Goal: Task Accomplishment & Management: Use online tool/utility

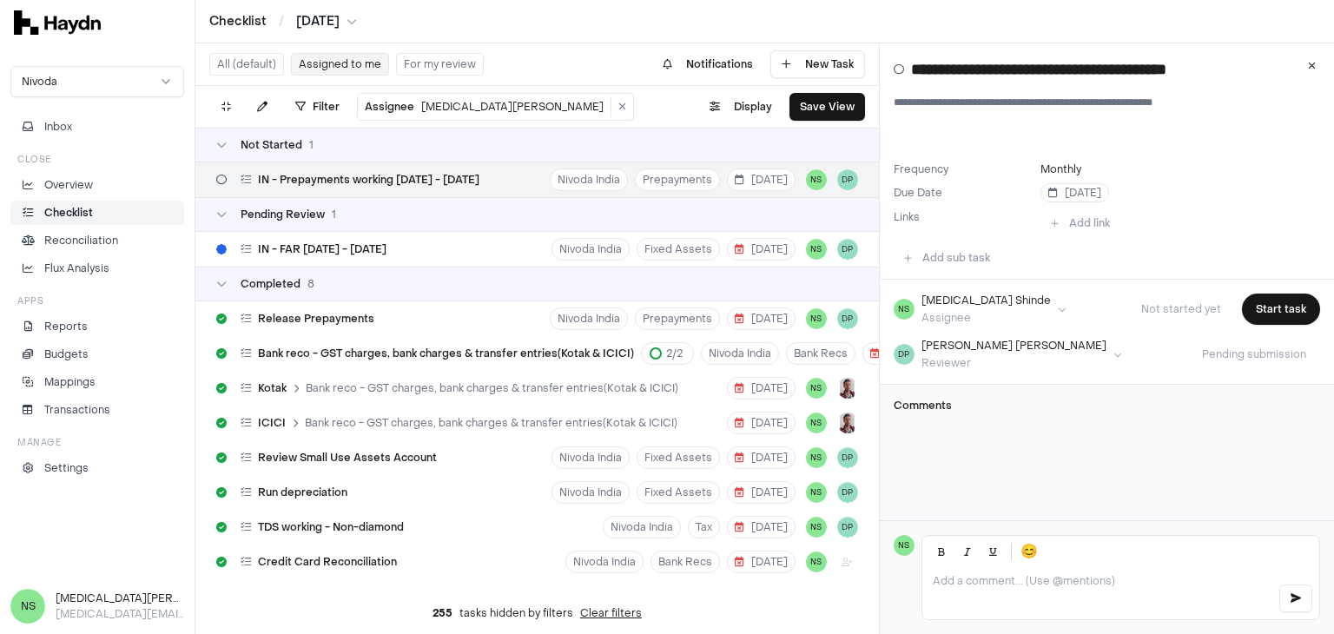
scroll to position [35, 0]
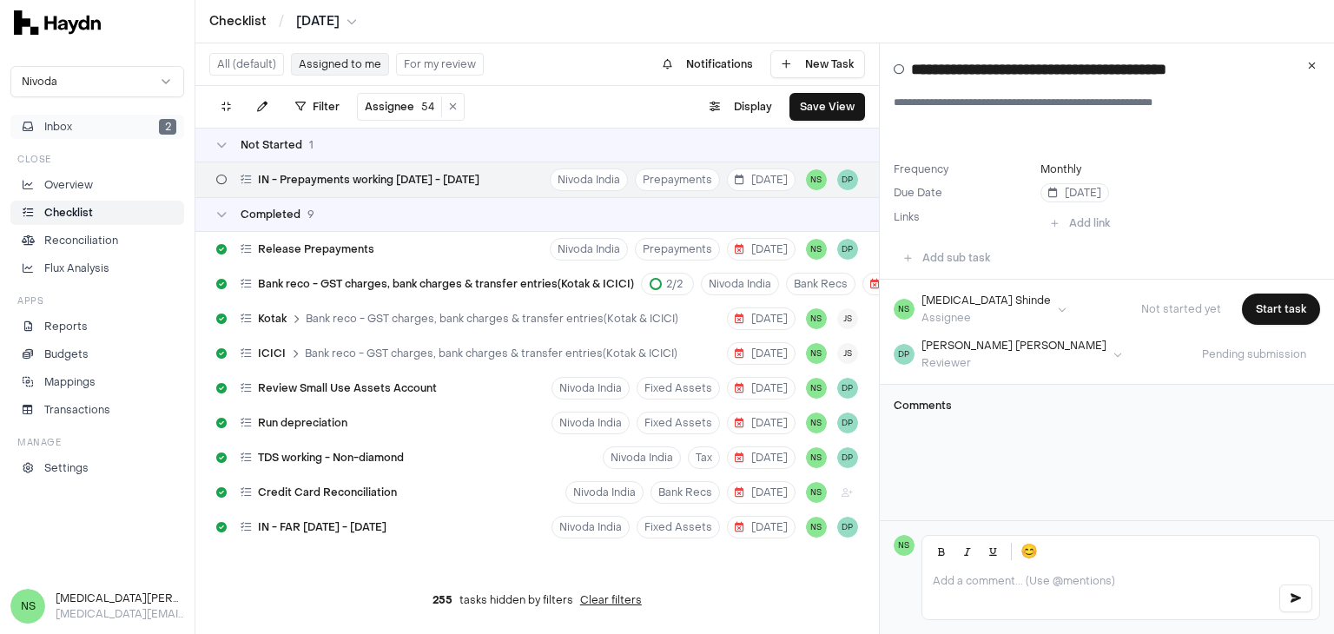
click at [129, 126] on button "Inbox 2" at bounding box center [97, 127] width 174 height 24
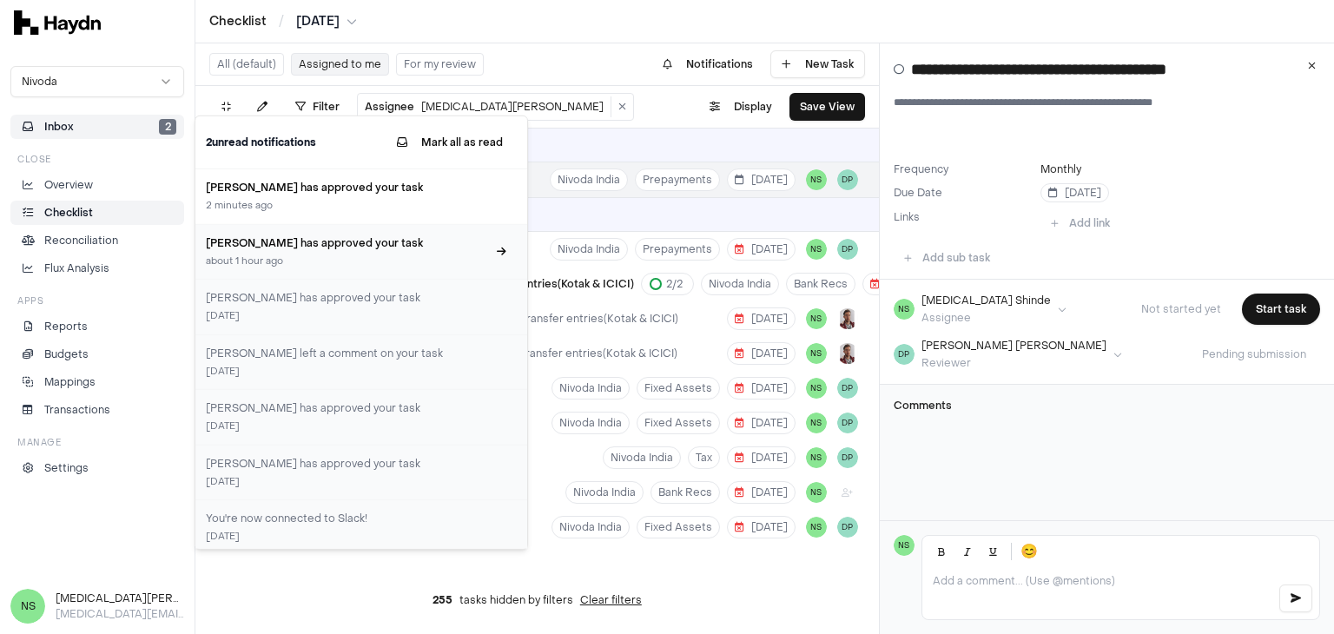
click at [353, 239] on h3 "[PERSON_NAME] has approved your task" at bounding box center [346, 243] width 281 height 16
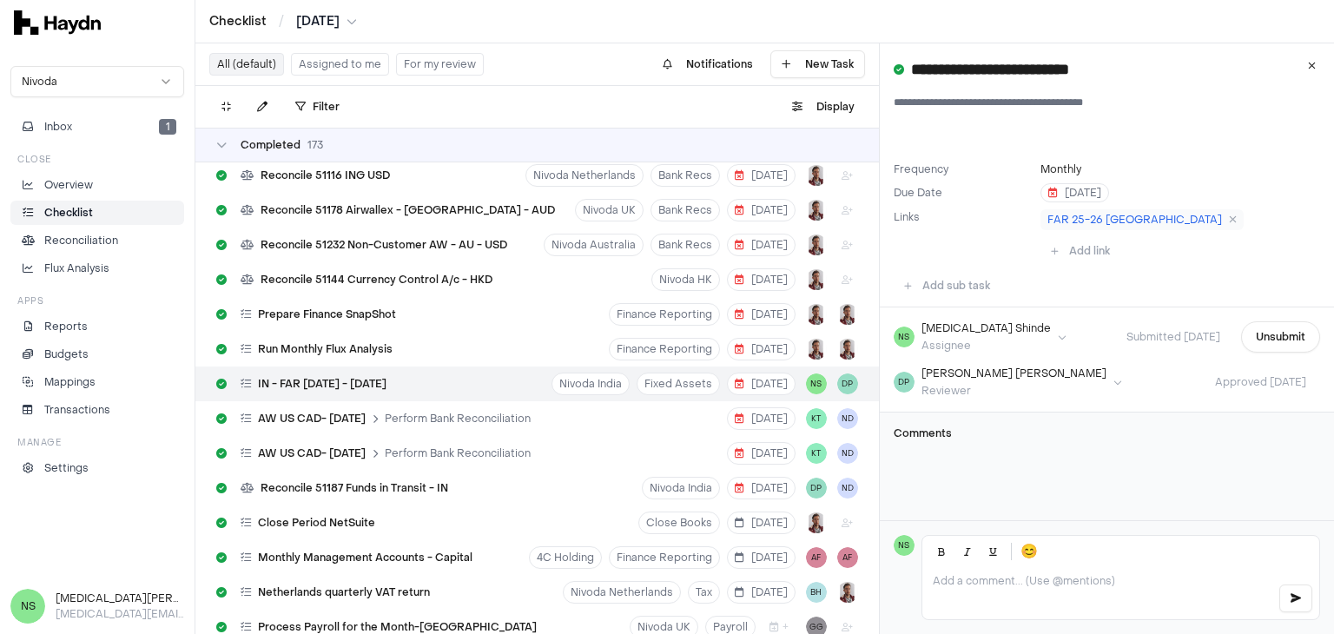
scroll to position [8215, 0]
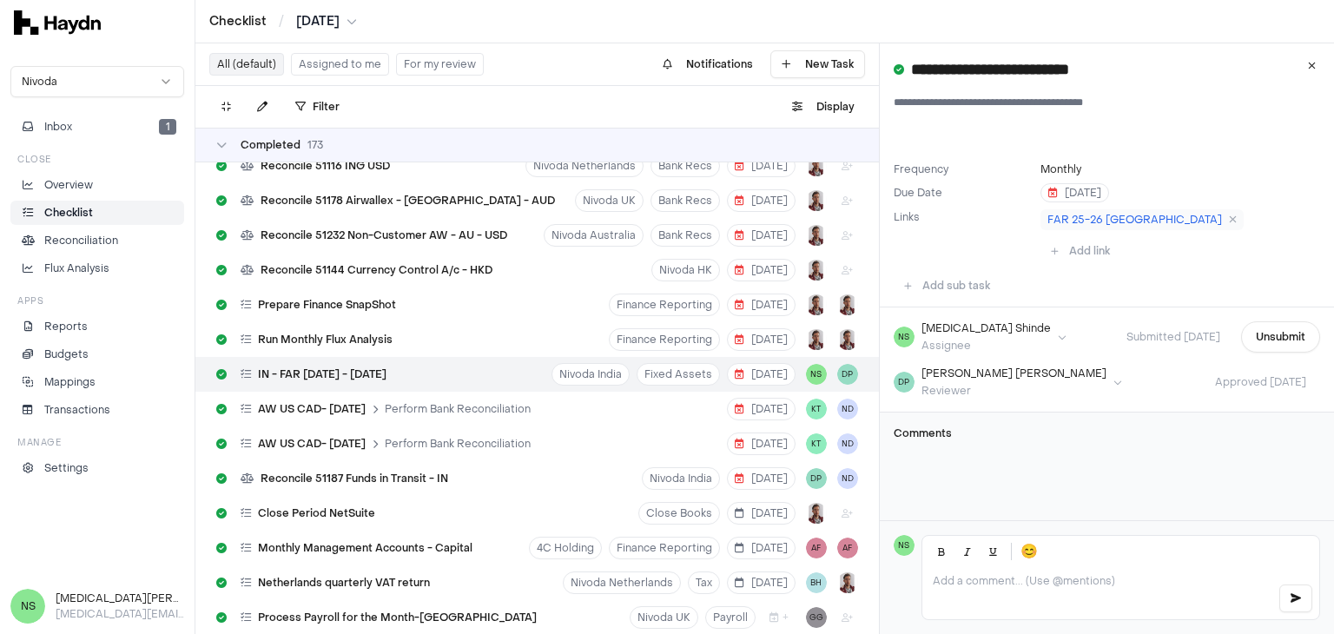
click at [1131, 427] on div "Comments" at bounding box center [1107, 441] width 427 height 28
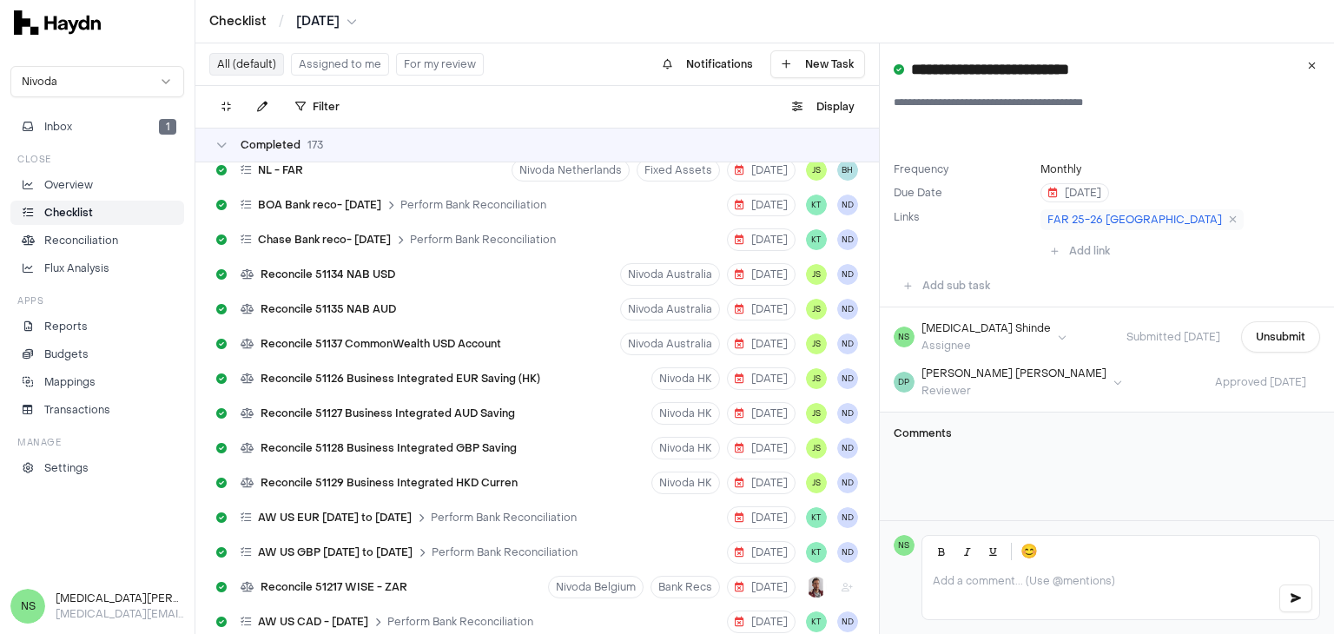
scroll to position [6217, 0]
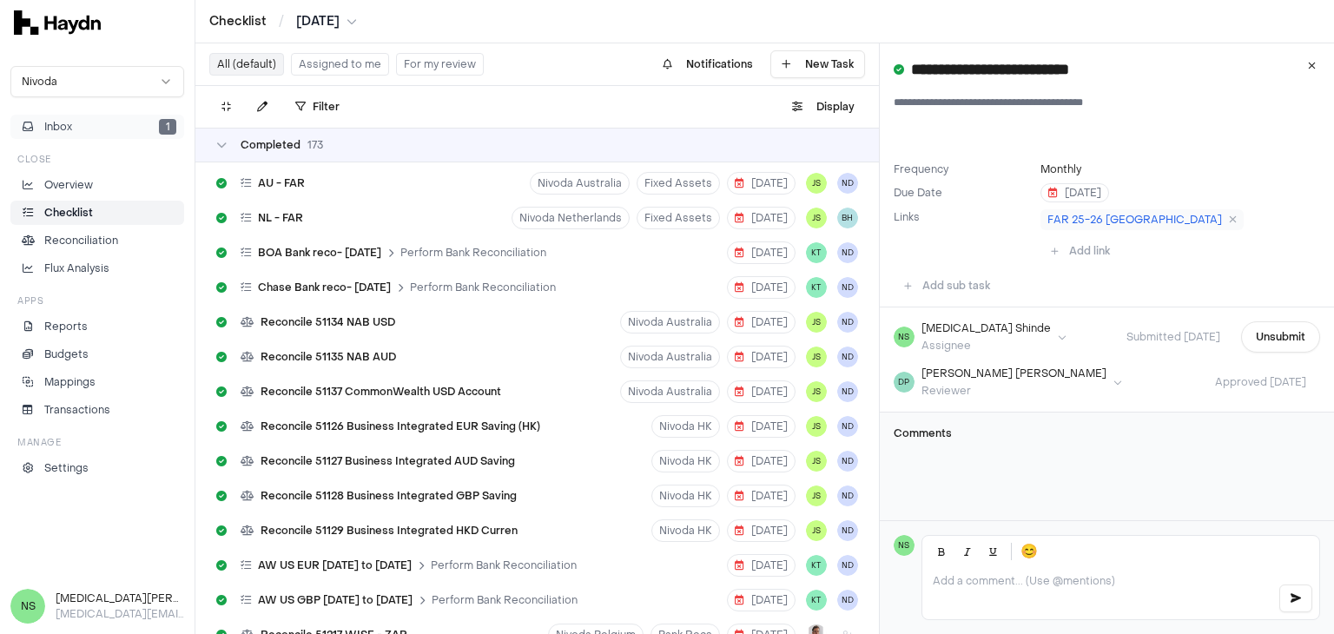
click at [167, 119] on span "1" at bounding box center [167, 127] width 17 height 16
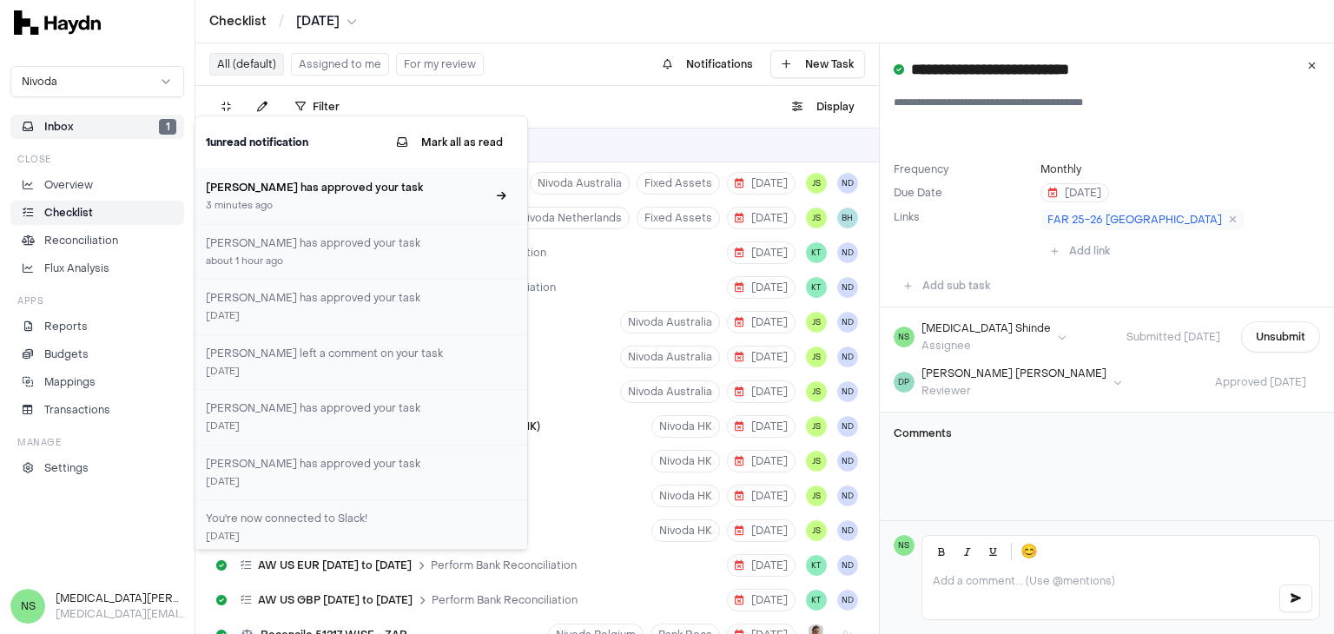
click at [271, 197] on div "Dipti Panchal has approved your task 3 minutes ago" at bounding box center [346, 197] width 281 height 34
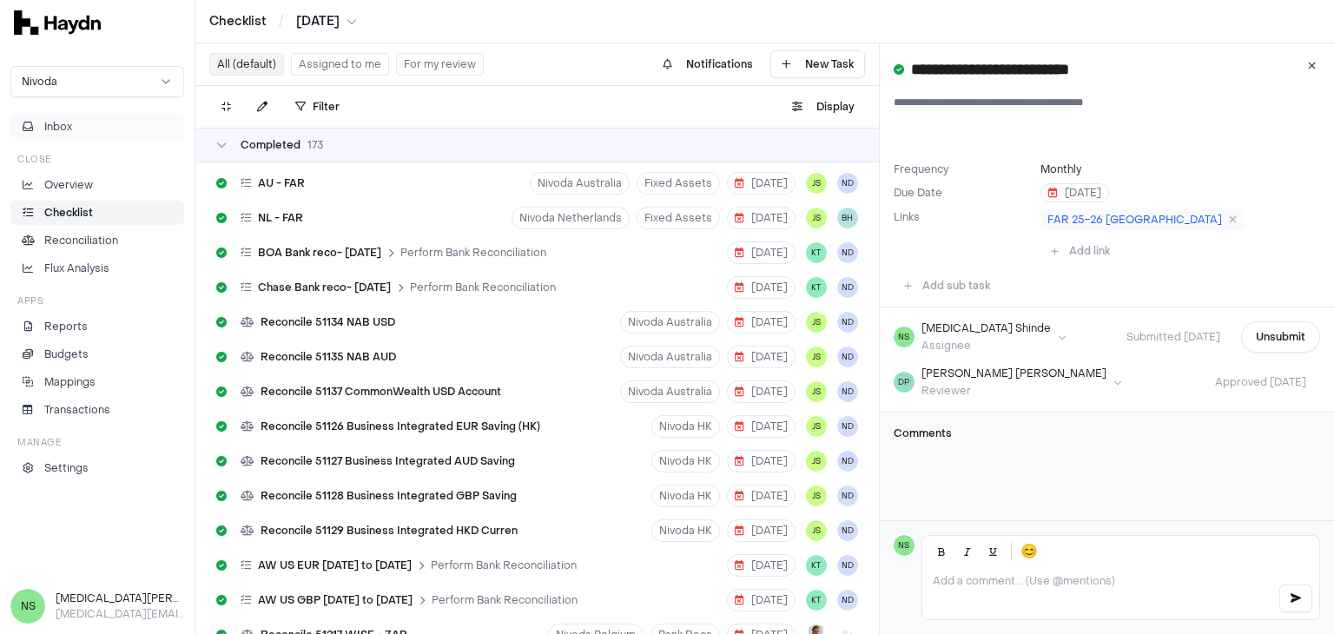
click at [144, 134] on button "Inbox" at bounding box center [97, 127] width 174 height 24
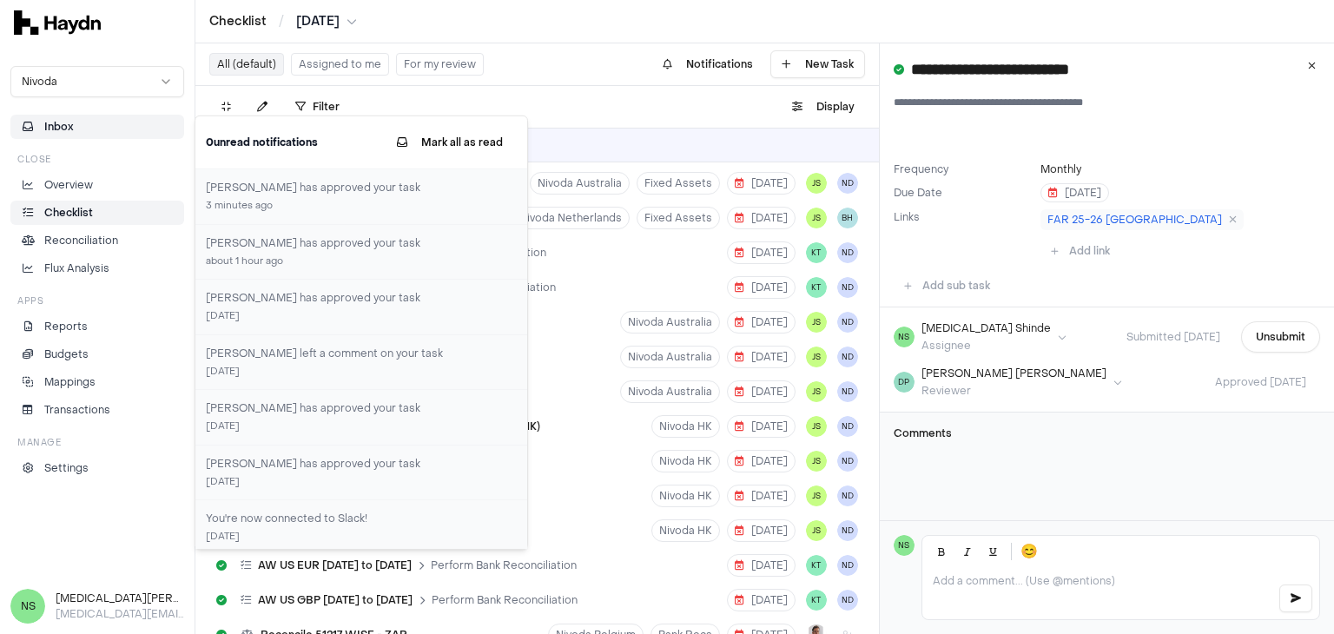
click at [1060, 451] on div "**********" at bounding box center [1107, 282] width 454 height 478
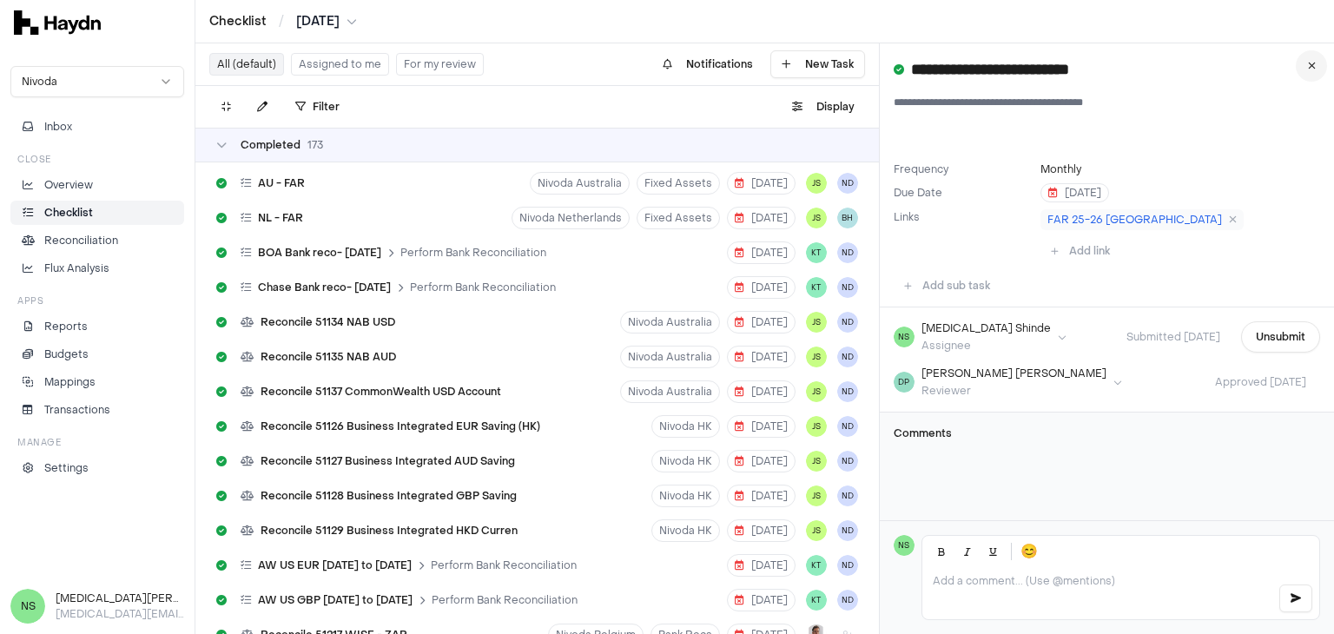
click at [1310, 65] on icon at bounding box center [1312, 66] width 8 height 10
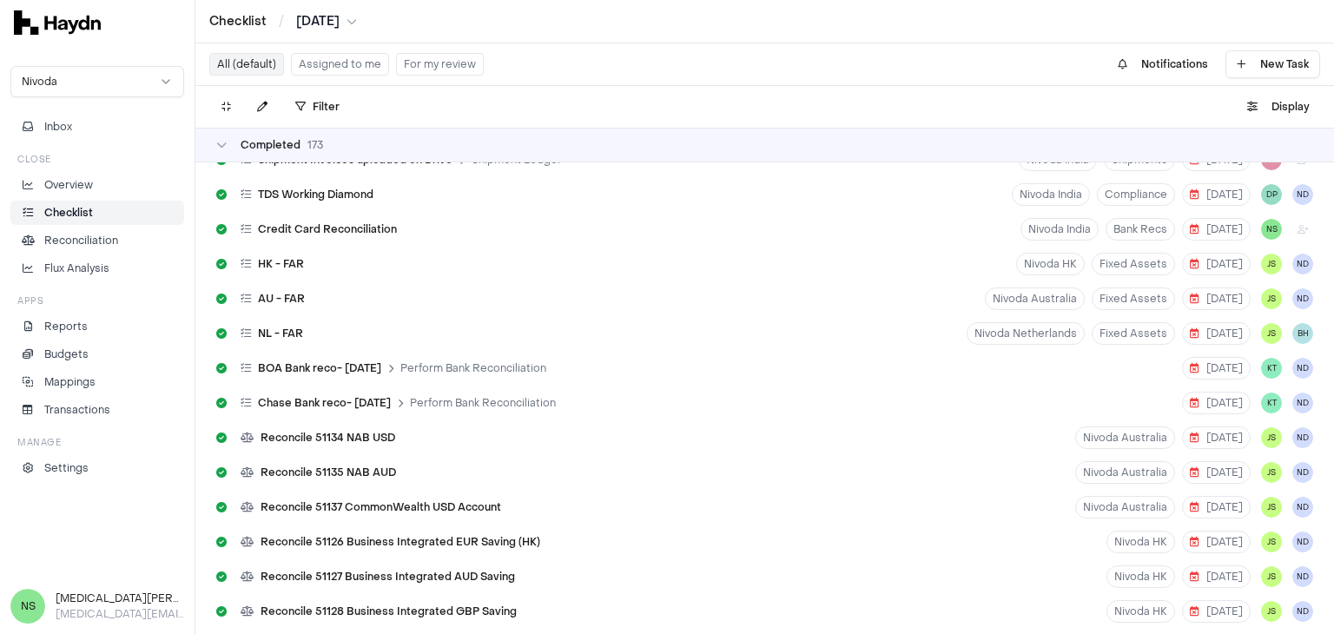
scroll to position [5783, 0]
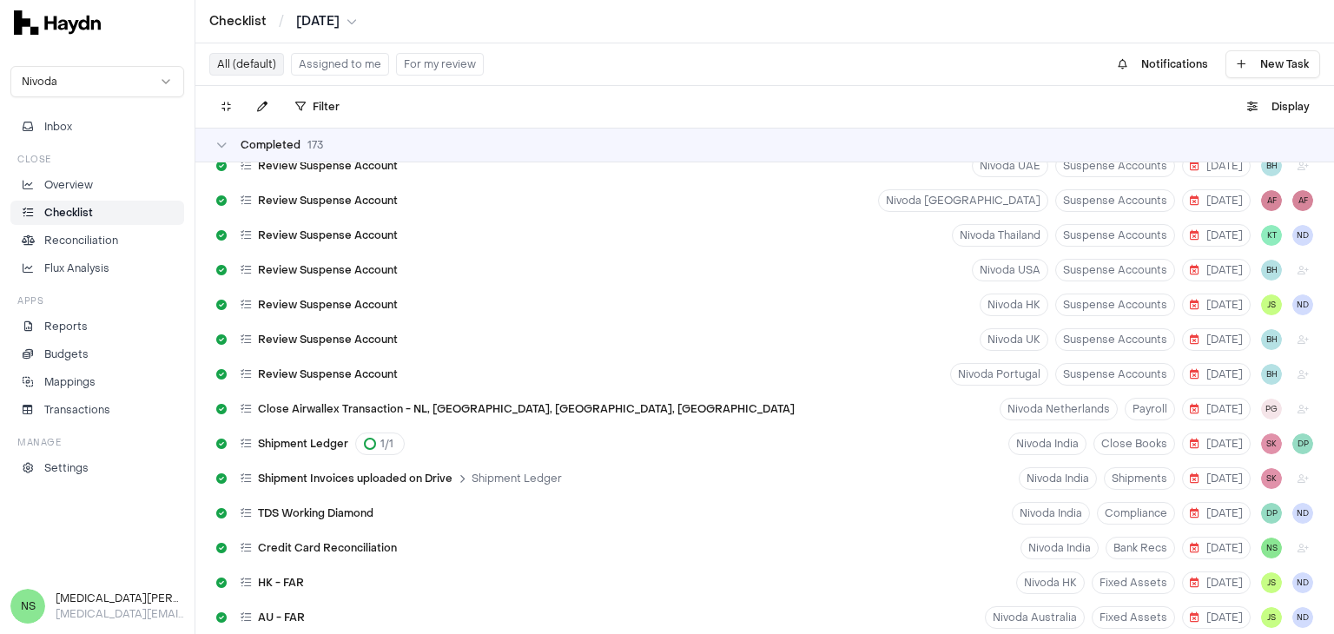
click at [326, 68] on button "Assigned to me" at bounding box center [340, 64] width 98 height 23
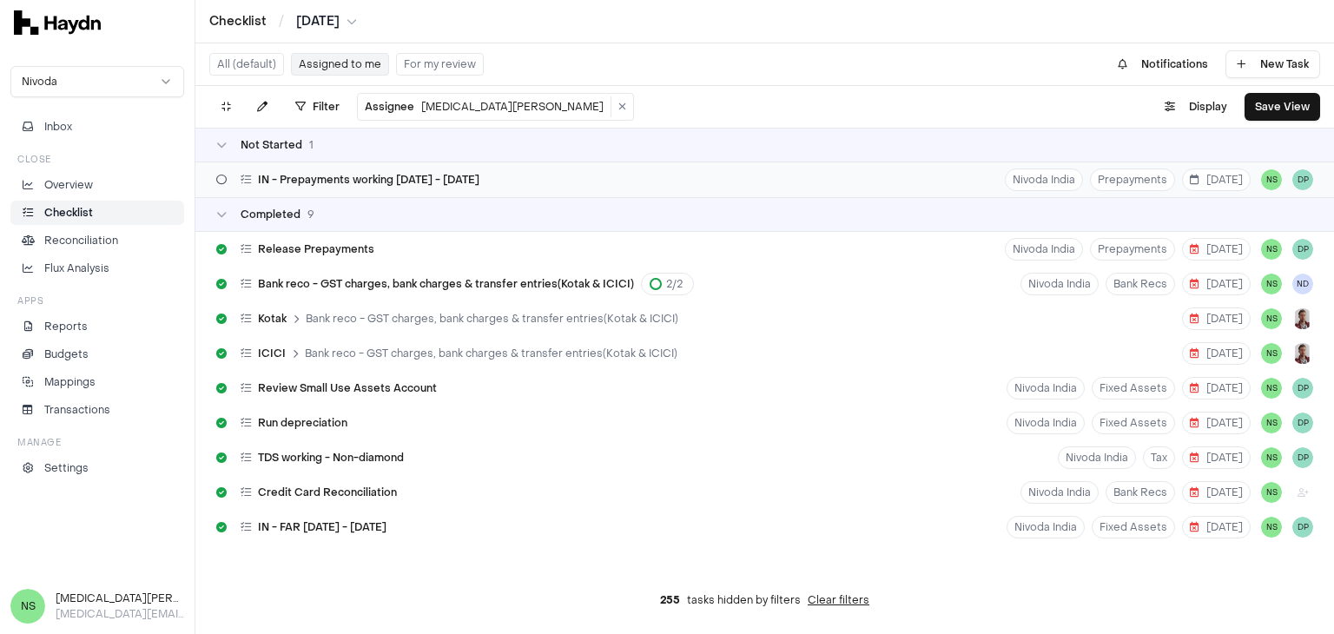
click at [386, 173] on span "IN - Prepayments working [DATE] - [DATE]" at bounding box center [369, 180] width 222 height 14
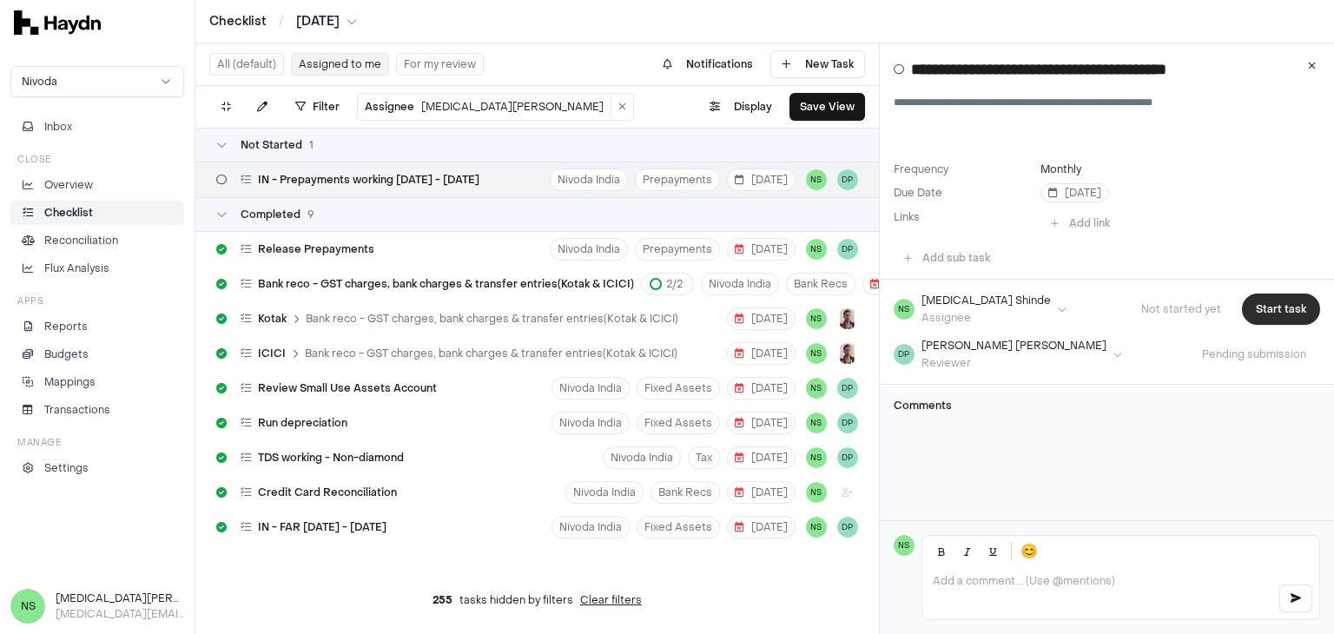
click at [1271, 308] on button "Start task" at bounding box center [1281, 309] width 78 height 31
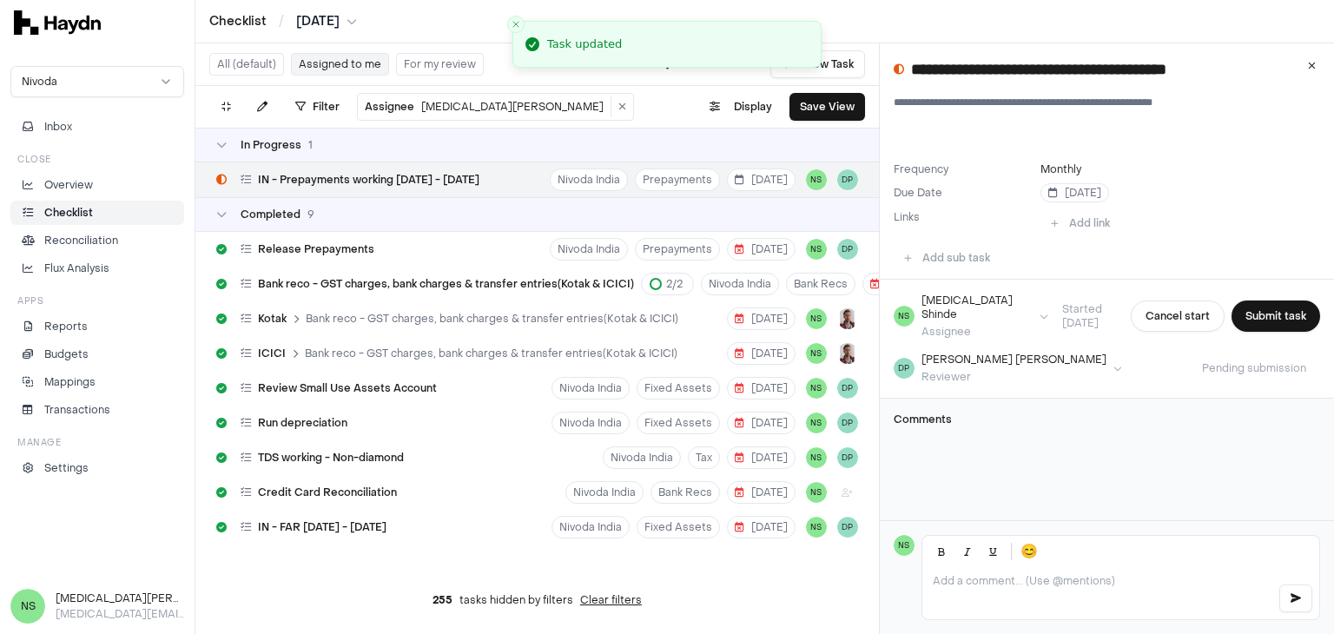
click at [343, 60] on button "Assigned to me" at bounding box center [340, 64] width 98 height 23
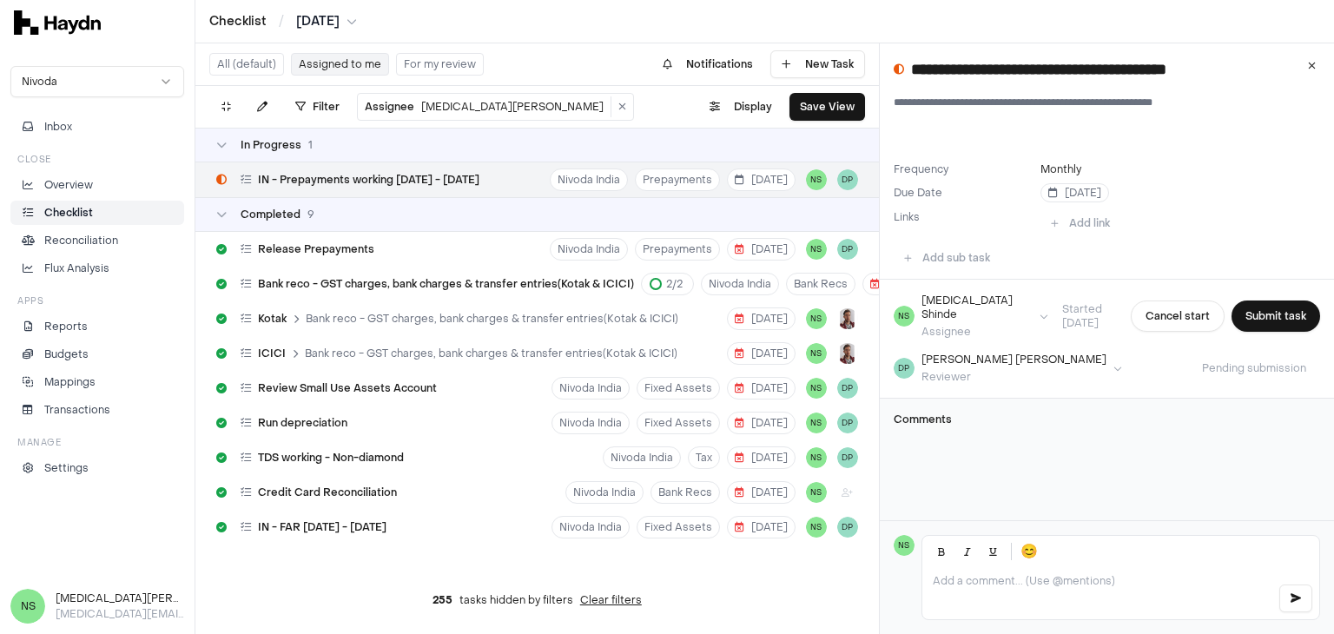
click at [337, 67] on button "Assigned to me" at bounding box center [340, 64] width 98 height 23
